Goal: Transaction & Acquisition: Download file/media

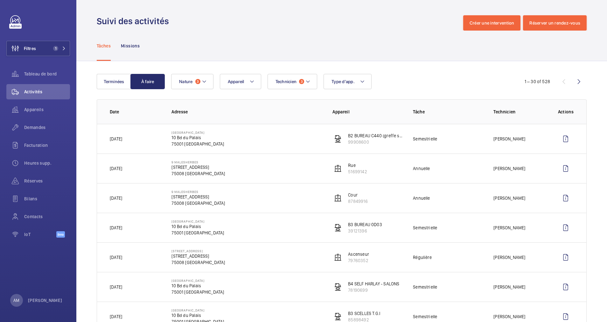
scroll to position [37, 0]
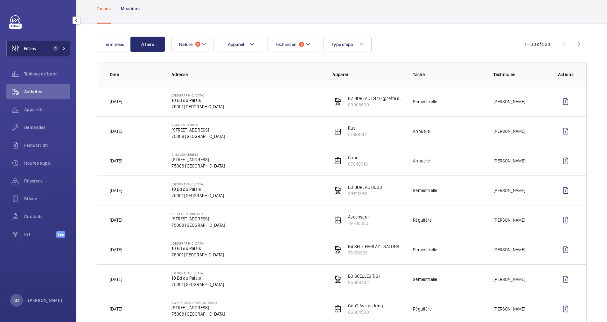
click at [63, 46] on span "1" at bounding box center [58, 48] width 15 height 5
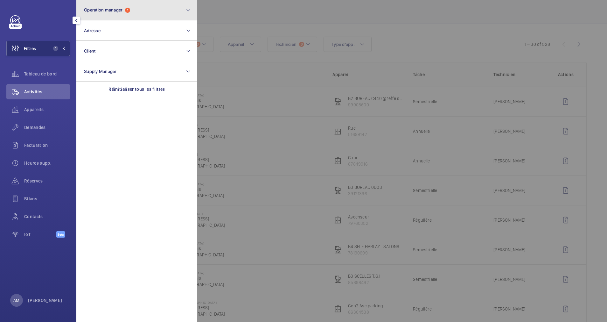
click at [151, 10] on button "Operation manager 1" at bounding box center [136, 10] width 121 height 20
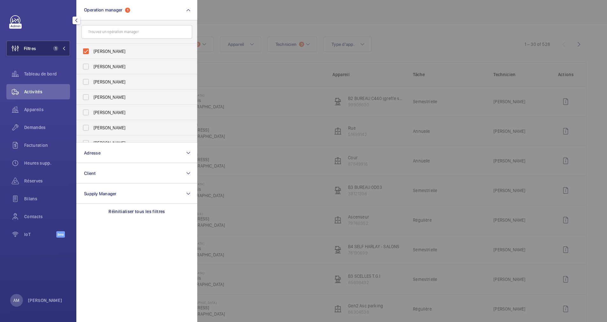
click at [62, 41] on button "Filtres 1" at bounding box center [38, 48] width 64 height 15
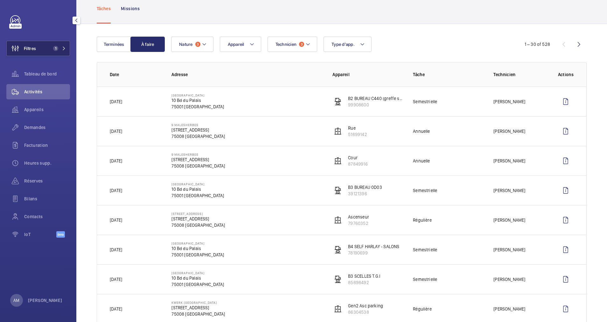
click at [63, 46] on span "1" at bounding box center [58, 48] width 15 height 5
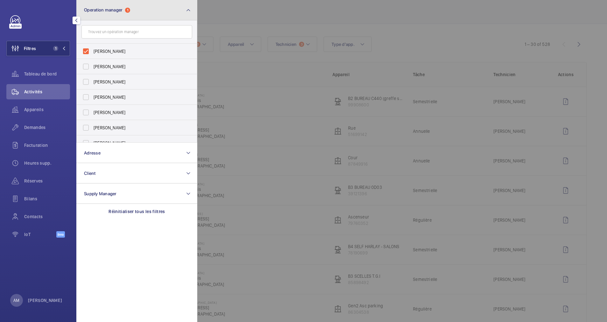
click at [165, 12] on button "Operation manager 1" at bounding box center [136, 10] width 121 height 20
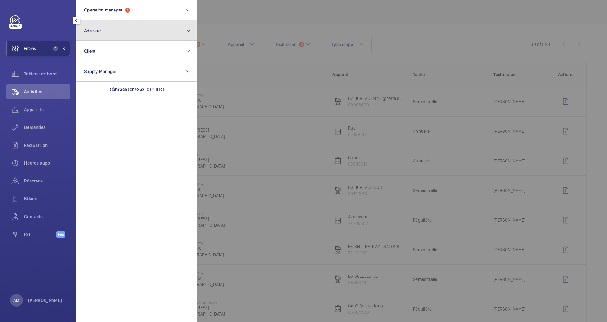
click at [138, 30] on button "Adresse" at bounding box center [136, 30] width 121 height 20
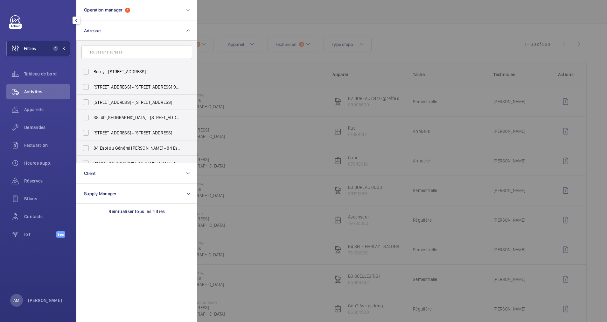
click at [120, 52] on input "text" at bounding box center [137, 52] width 111 height 13
type input "colis"
click at [96, 81] on label "[STREET_ADDRESS] ée - [STREET_ADDRESS]" at bounding box center [132, 86] width 111 height 15
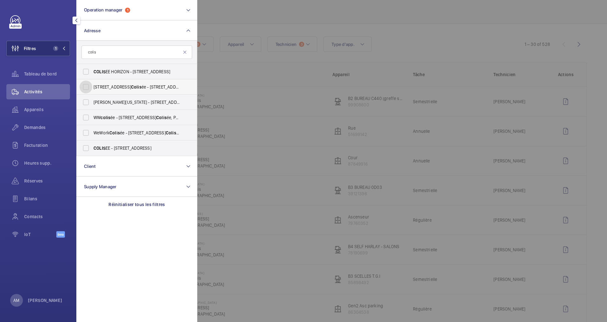
click at [92, 81] on input "[STREET_ADDRESS] ée - [STREET_ADDRESS]" at bounding box center [86, 87] width 13 height 13
checkbox input "true"
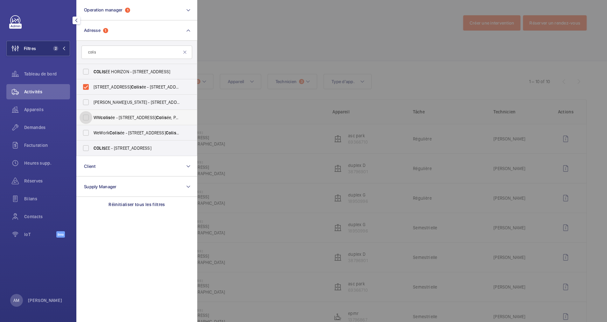
click at [89, 119] on input "WW colis ée - [STREET_ADDRESS]" at bounding box center [86, 117] width 13 height 13
checkbox input "true"
click at [87, 131] on input "WeWork Colis ée - [STREET_ADDRESS]" at bounding box center [86, 132] width 13 height 13
checkbox input "true"
click at [28, 107] on span "Appareils" at bounding box center [47, 109] width 46 height 6
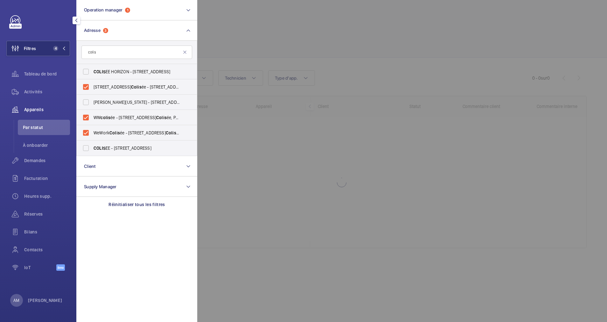
click at [231, 26] on div at bounding box center [500, 161] width 607 height 322
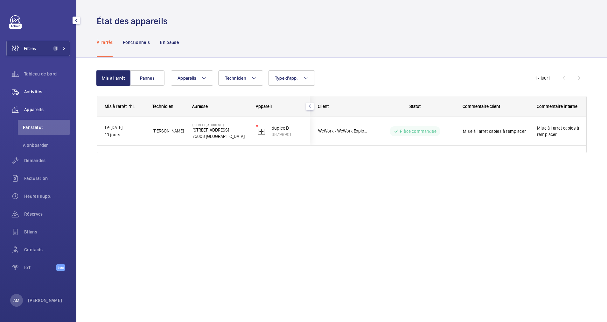
click at [31, 89] on span "Activités" at bounding box center [47, 92] width 46 height 6
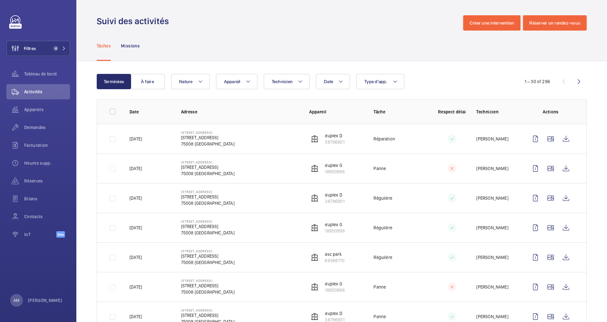
click at [572, 83] on wm-front-icon-button at bounding box center [579, 81] width 15 height 15
click at [331, 171] on p "38796901" at bounding box center [334, 171] width 19 height 6
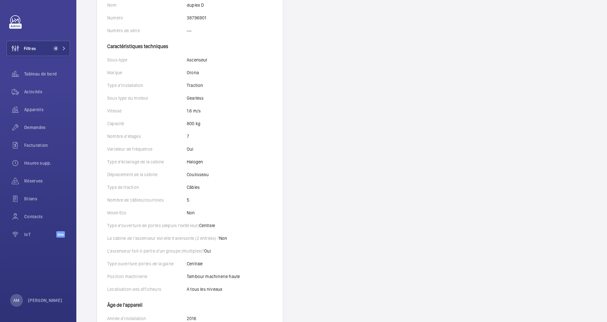
scroll to position [191, 0]
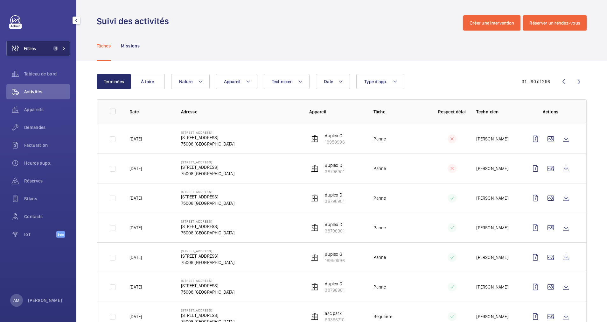
click at [53, 49] on span "4" at bounding box center [55, 48] width 5 height 5
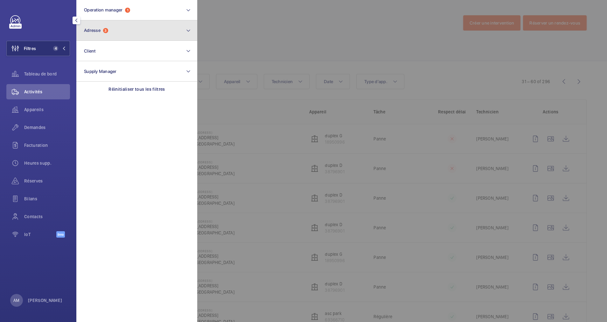
click at [124, 36] on button "Adresse 3" at bounding box center [136, 30] width 121 height 20
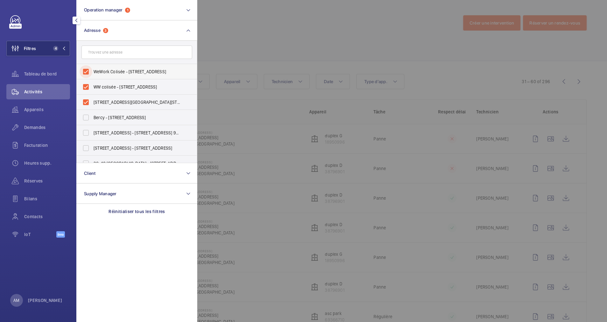
click at [91, 69] on input "WeWork Colisée - [STREET_ADDRESS]" at bounding box center [86, 71] width 13 height 13
checkbox input "false"
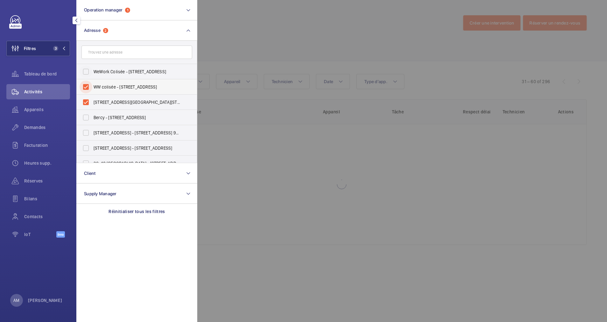
drag, startPoint x: 88, startPoint y: 86, endPoint x: 87, endPoint y: 90, distance: 3.9
click at [88, 87] on input "WW colisée - [STREET_ADDRESS]" at bounding box center [86, 87] width 13 height 13
checkbox input "false"
click at [86, 99] on input "[STREET_ADDRESS][GEOGRAPHIC_DATA][STREET_ADDRESS]" at bounding box center [86, 102] width 13 height 13
checkbox input "false"
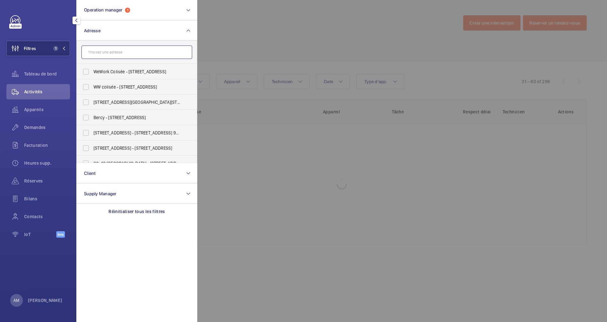
click at [100, 54] on input "text" at bounding box center [137, 52] width 111 height 13
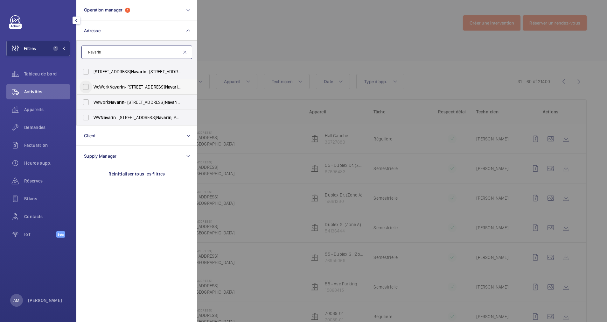
type input "Navarin"
click at [86, 87] on input "WeWork Navarin - [STREET_ADDRESS]" at bounding box center [86, 87] width 13 height 13
checkbox input "true"
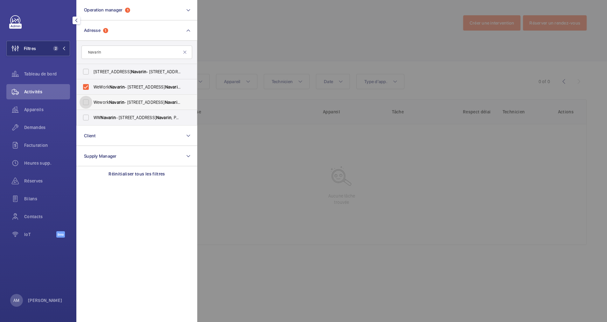
click at [85, 101] on input "Wework Navarin - [STREET_ADDRESS]" at bounding box center [86, 102] width 13 height 13
checkbox input "true"
click at [31, 111] on span "Appareils" at bounding box center [47, 109] width 46 height 6
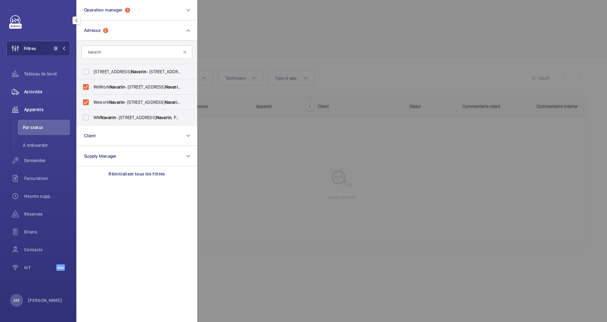
click at [40, 90] on span "Activités" at bounding box center [47, 92] width 46 height 6
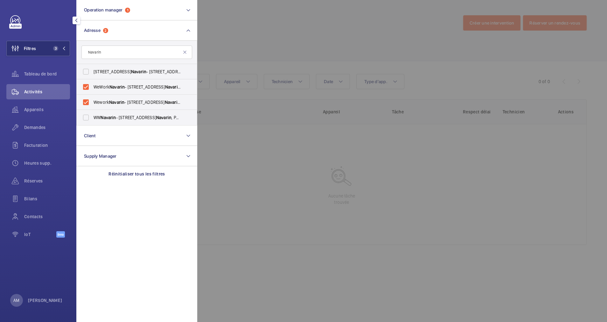
click at [252, 43] on div at bounding box center [500, 161] width 607 height 322
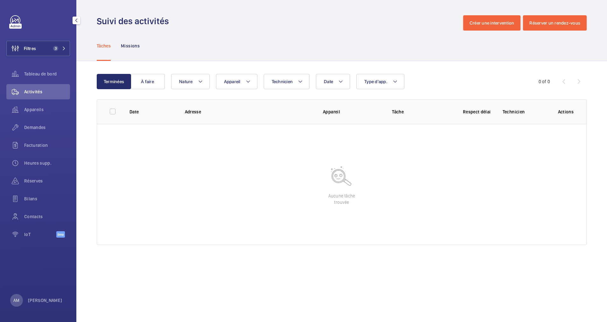
drag, startPoint x: 53, startPoint y: 46, endPoint x: 68, endPoint y: 37, distance: 17.8
click at [53, 46] on button "Filtres 3" at bounding box center [38, 48] width 64 height 15
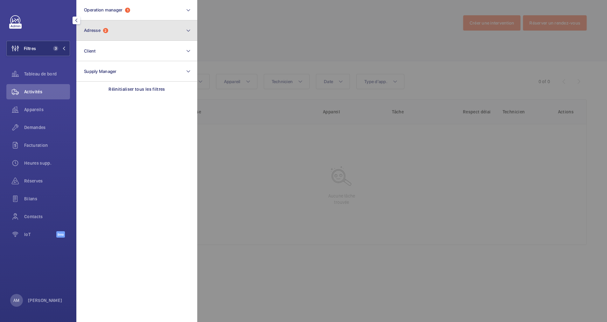
click at [103, 31] on span "Adresse 2" at bounding box center [96, 30] width 24 height 5
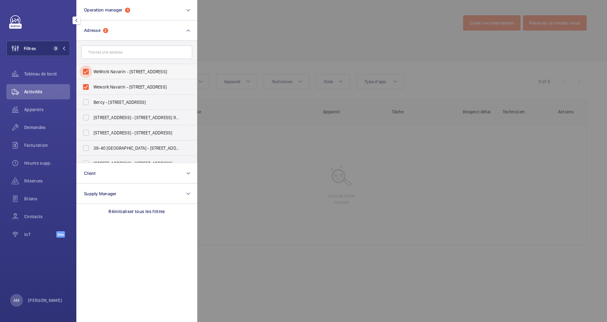
click at [87, 74] on input "WeWork Navarin - [STREET_ADDRESS]" at bounding box center [86, 71] width 13 height 13
checkbox input "false"
click at [88, 83] on input "Wework Navarin - [STREET_ADDRESS]" at bounding box center [86, 87] width 13 height 13
checkbox input "false"
click at [111, 54] on input "text" at bounding box center [137, 52] width 111 height 13
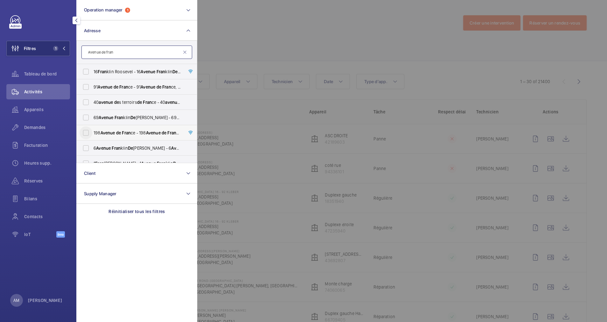
type input "Avenue de fran"
click at [87, 132] on input "[STREET_ADDRESS]" at bounding box center [86, 132] width 13 height 13
checkbox input "true"
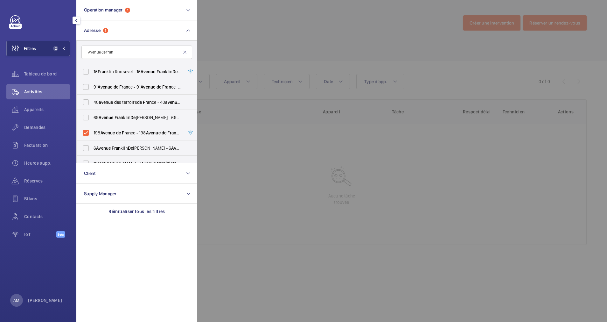
click at [380, 21] on div at bounding box center [500, 161] width 607 height 322
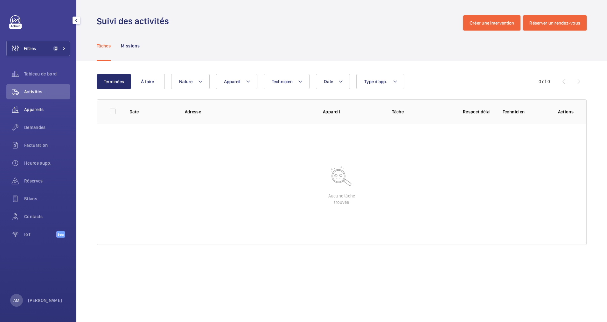
click at [39, 110] on span "Appareils" at bounding box center [47, 109] width 46 height 6
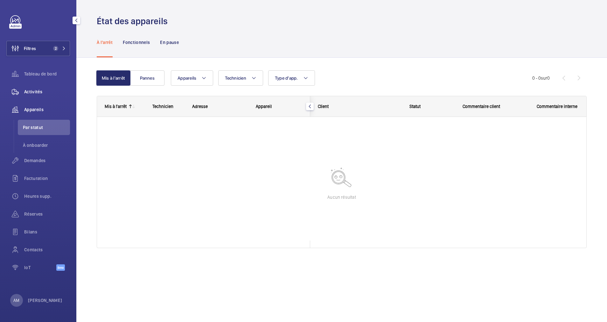
click at [37, 93] on span "Activités" at bounding box center [47, 92] width 46 height 6
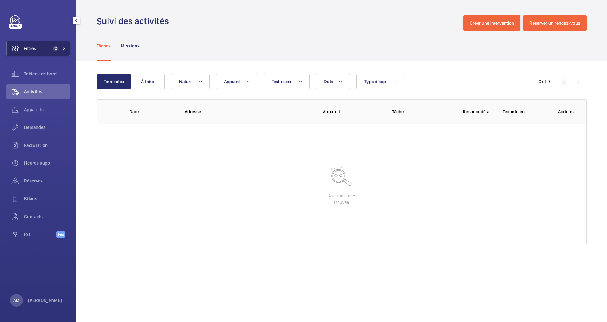
click at [40, 43] on button "Filtres 2" at bounding box center [38, 48] width 64 height 15
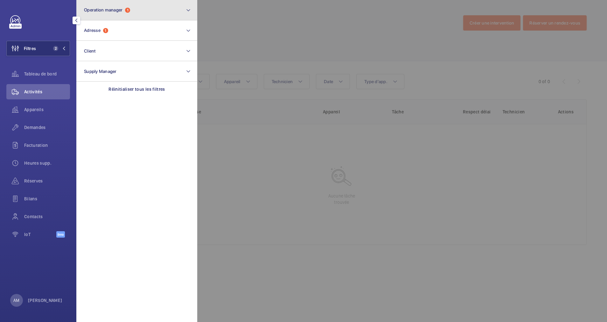
click at [131, 17] on button "Operation manager 1" at bounding box center [136, 10] width 121 height 20
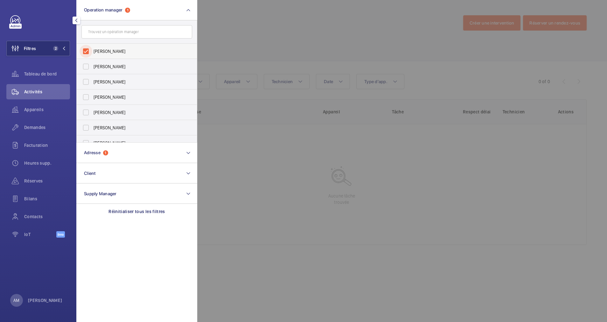
click at [84, 49] on input "[PERSON_NAME]" at bounding box center [86, 51] width 13 height 13
checkbox input "false"
click at [268, 34] on div at bounding box center [500, 161] width 607 height 322
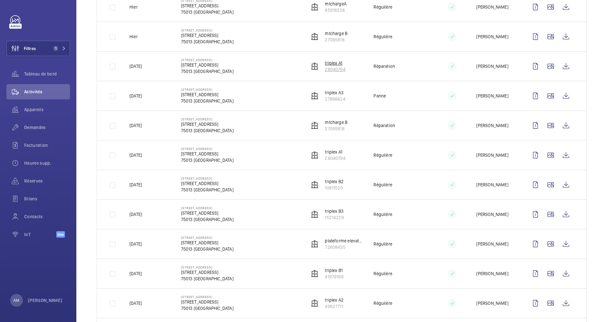
scroll to position [239, 0]
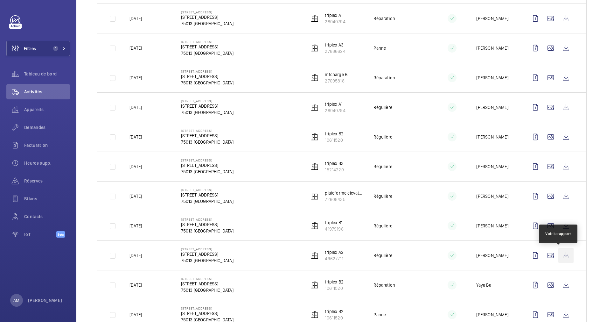
click at [560, 255] on wm-front-icon-button at bounding box center [566, 255] width 15 height 15
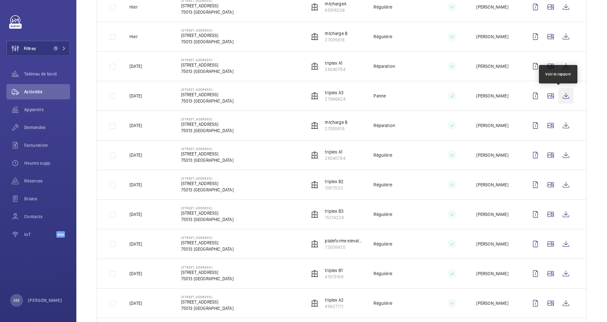
click at [561, 95] on wm-front-icon-button at bounding box center [566, 95] width 15 height 15
